Goal: Task Accomplishment & Management: Manage account settings

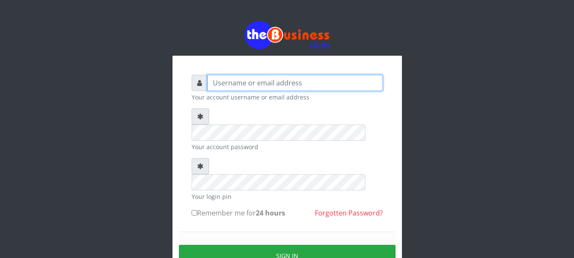
type input "Emerem"
click at [252, 86] on input "Emerem" at bounding box center [294, 83] width 175 height 16
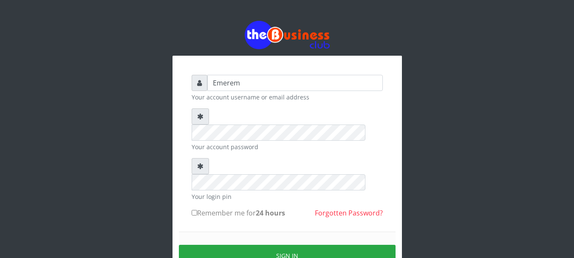
click at [264, 231] on div "Sign in" at bounding box center [287, 255] width 217 height 48
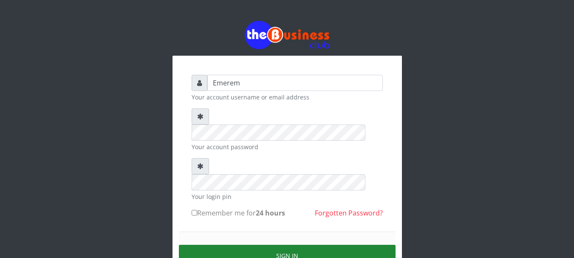
click at [284, 245] on button "Sign in" at bounding box center [287, 256] width 217 height 22
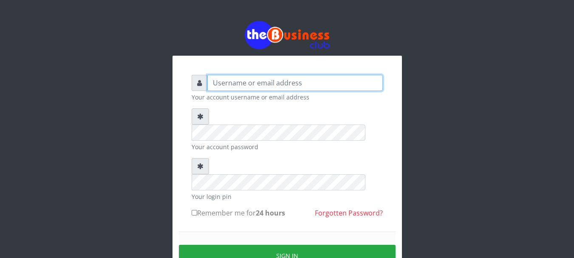
type input "Emerem"
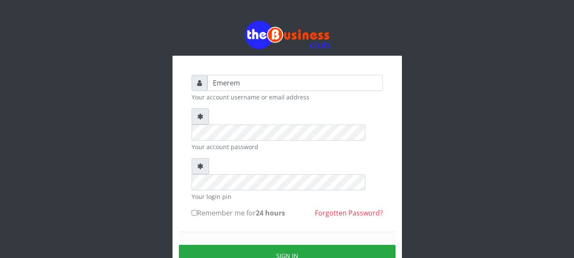
drag, startPoint x: 0, startPoint y: 0, endPoint x: 84, endPoint y: 116, distance: 143.0
click at [132, 145] on div "Emerem Your account username or email address Your account password Your login …" at bounding box center [287, 167] width 484 height 335
